Goal: Find specific page/section: Find specific page/section

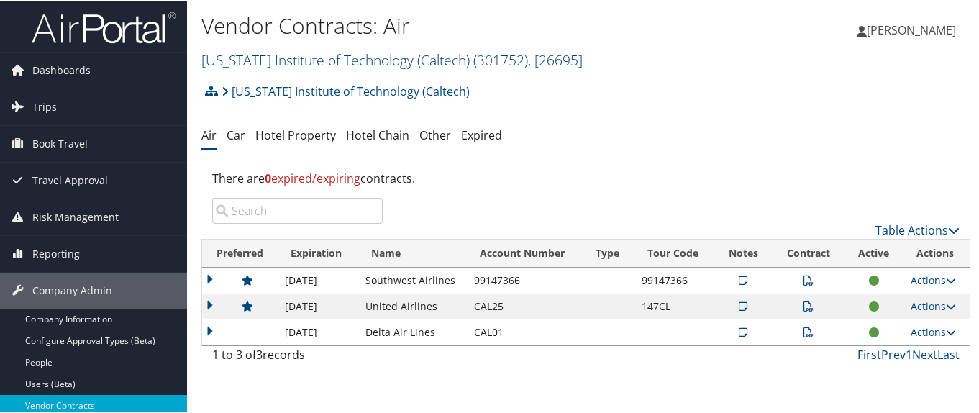
click at [278, 54] on link "[US_STATE] Institute of Technology (Caltech) ( 301752 ) , [ 26695 ]" at bounding box center [391, 58] width 381 height 19
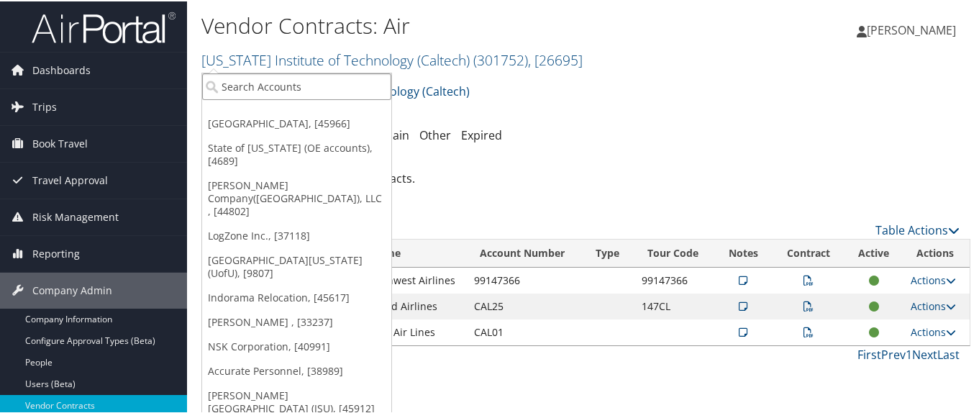
click at [265, 83] on input "search" at bounding box center [296, 85] width 189 height 27
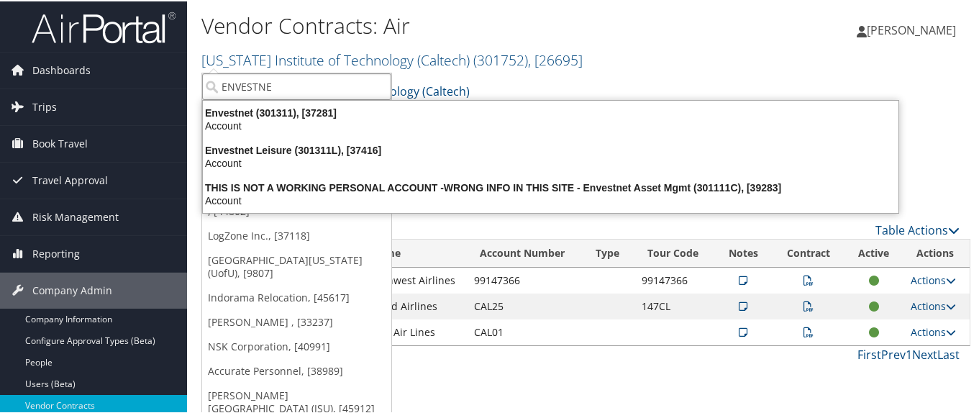
type input "ENVESTNET"
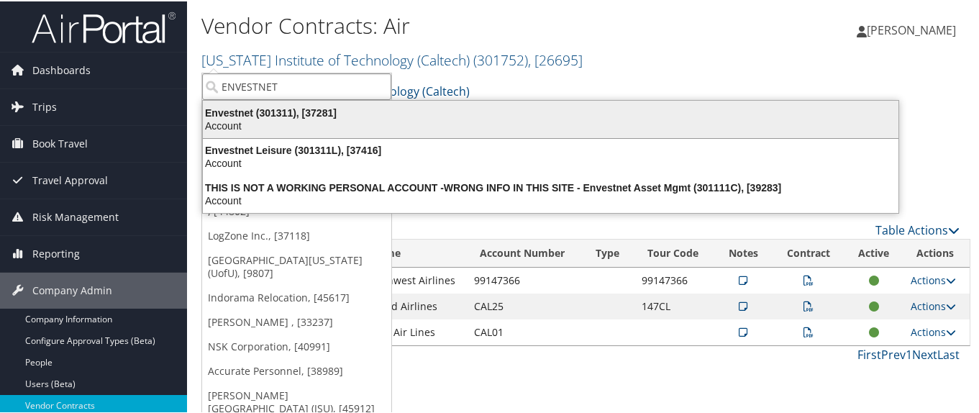
click at [237, 120] on div "Account" at bounding box center [550, 124] width 713 height 13
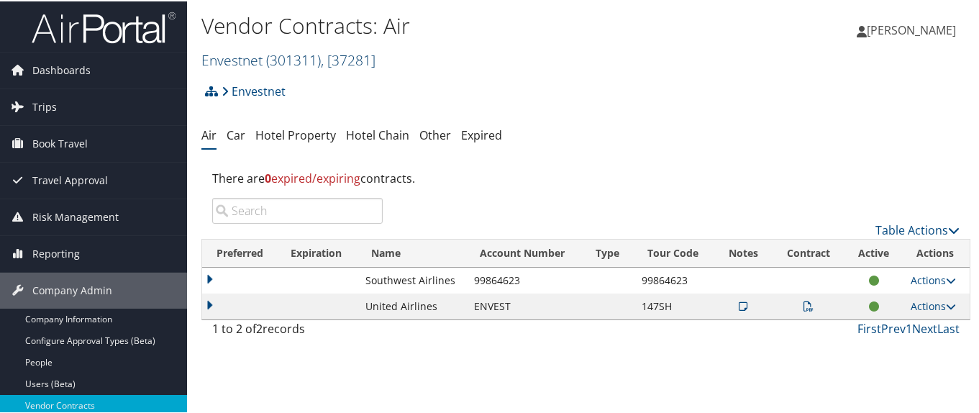
click at [245, 63] on link "Envestnet ( 301311 ) , [ 37281 ]" at bounding box center [288, 58] width 174 height 19
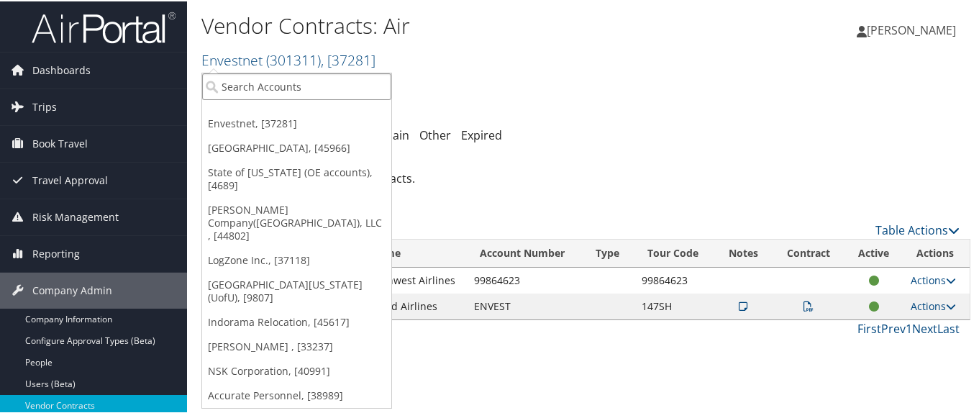
click at [232, 91] on input "search" at bounding box center [296, 85] width 189 height 27
paste input "70004"
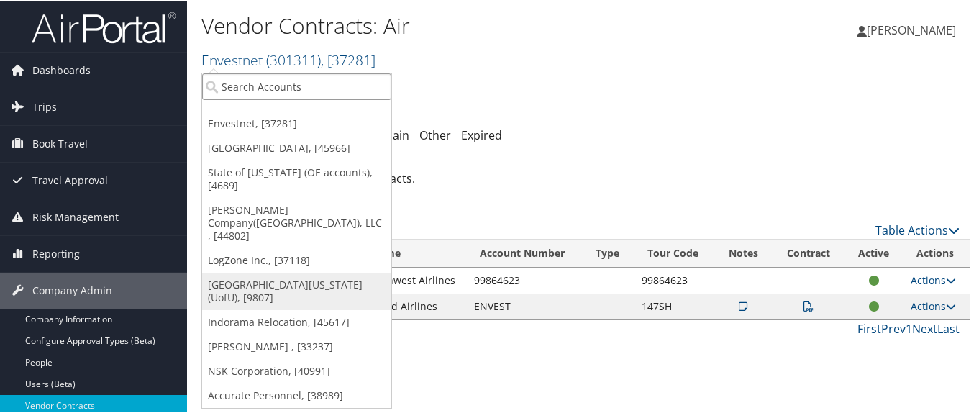
type input "70004"
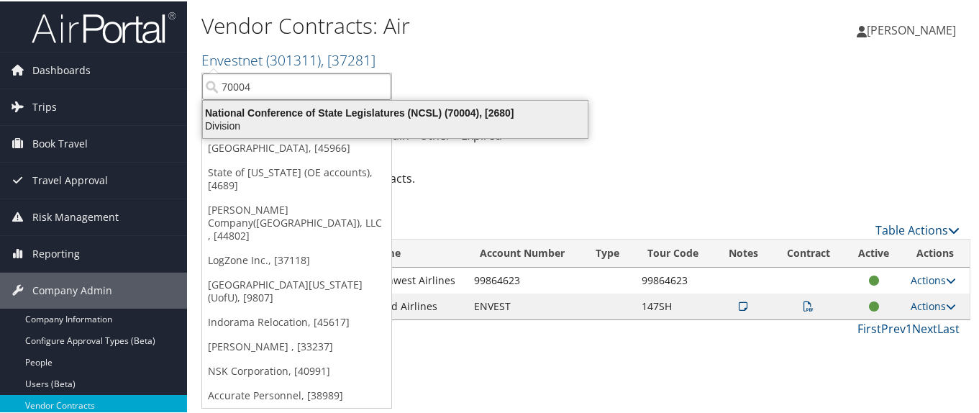
click at [273, 111] on div "National Conference of State Legislatures (NCSL) (70004), [2680]" at bounding box center [395, 111] width 402 height 13
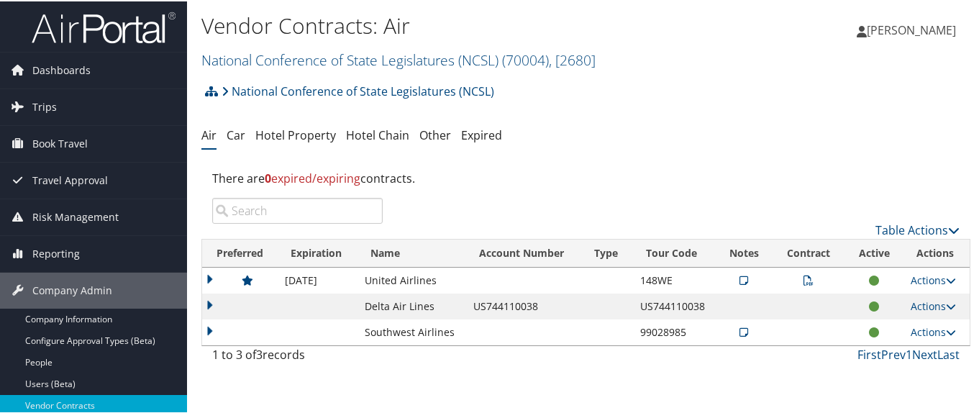
click at [212, 276] on td at bounding box center [239, 279] width 75 height 26
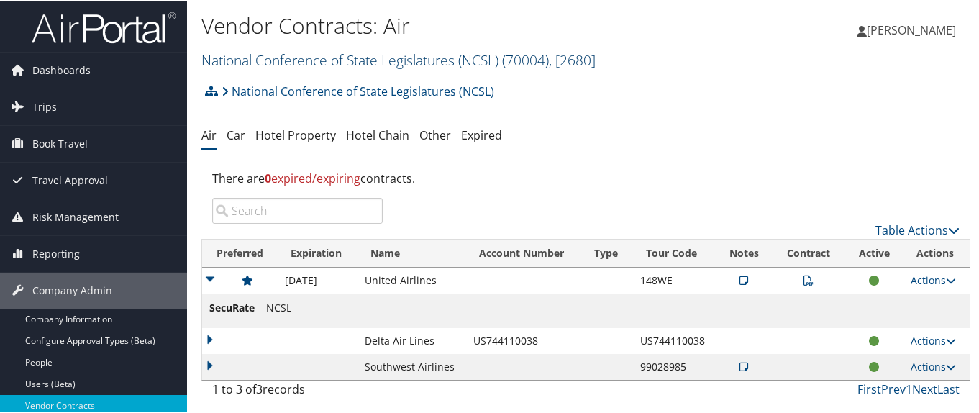
click at [271, 65] on link "National Conference of State Legislatures (NCSL) ( 70004 ) , [ 2680 ]" at bounding box center [398, 58] width 394 height 19
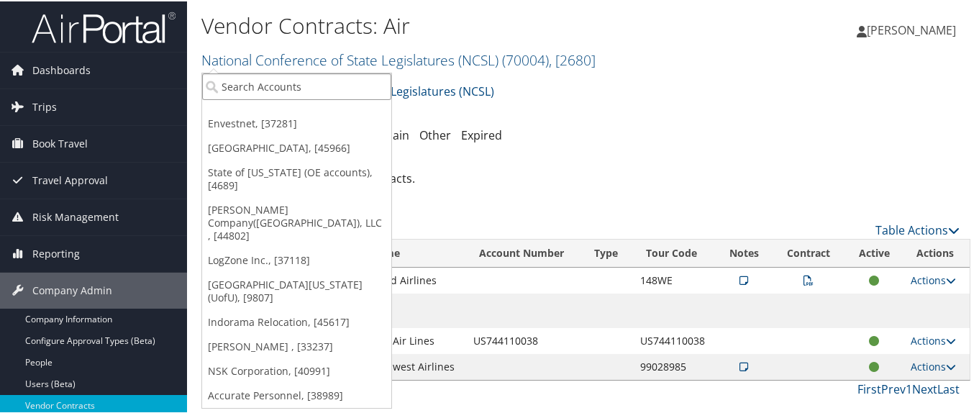
click at [271, 81] on input "search" at bounding box center [296, 85] width 189 height 27
paste input "302028"
type input "302028"
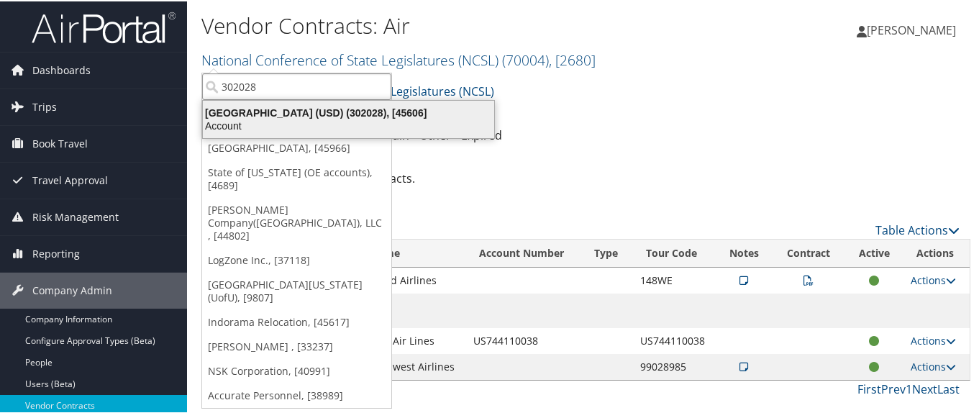
click at [290, 113] on div "University of San Diego (USD) (302028), [45606]" at bounding box center [348, 111] width 308 height 13
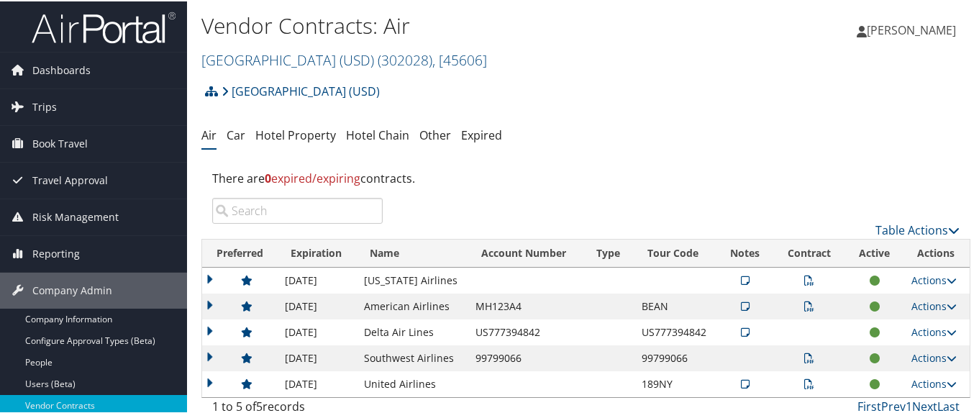
scroll to position [72, 0]
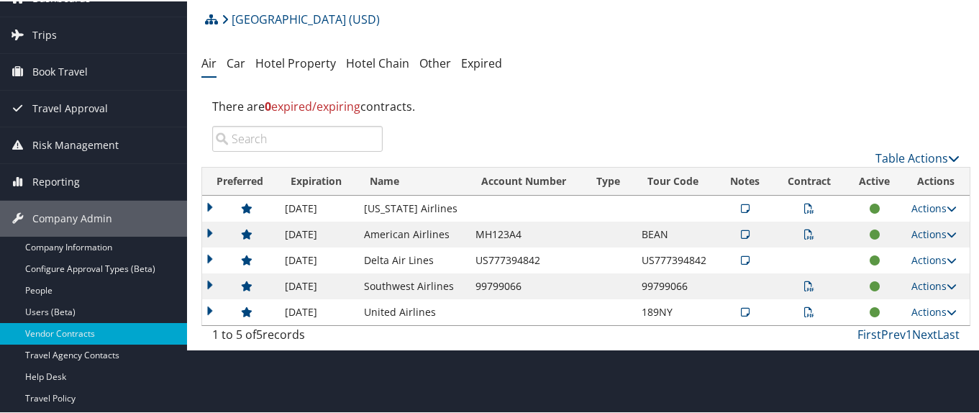
click at [207, 205] on td at bounding box center [239, 207] width 75 height 26
